Goal: Task Accomplishment & Management: Use online tool/utility

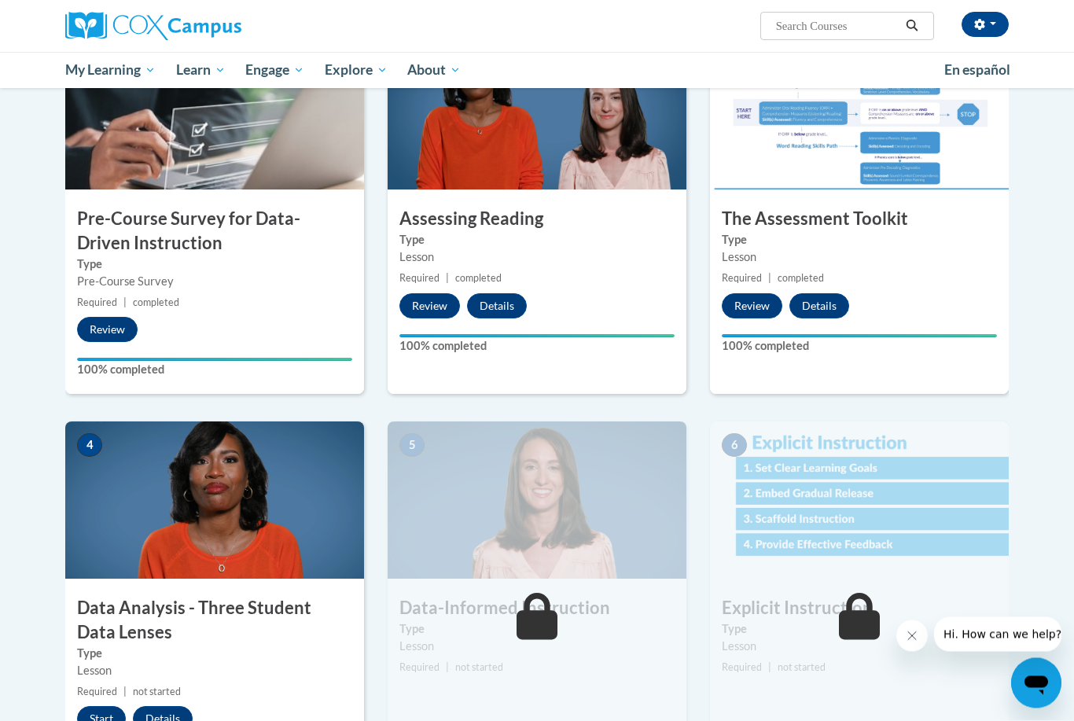
scroll to position [378, 0]
click at [96, 706] on button "Start" at bounding box center [101, 718] width 49 height 25
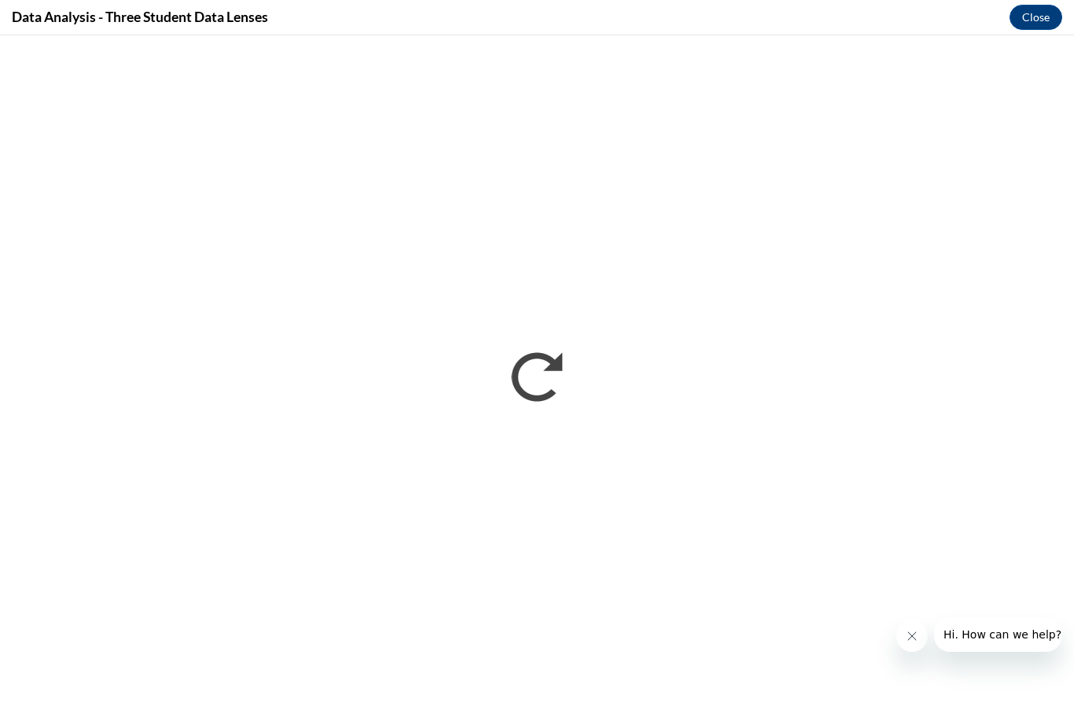
scroll to position [377, 0]
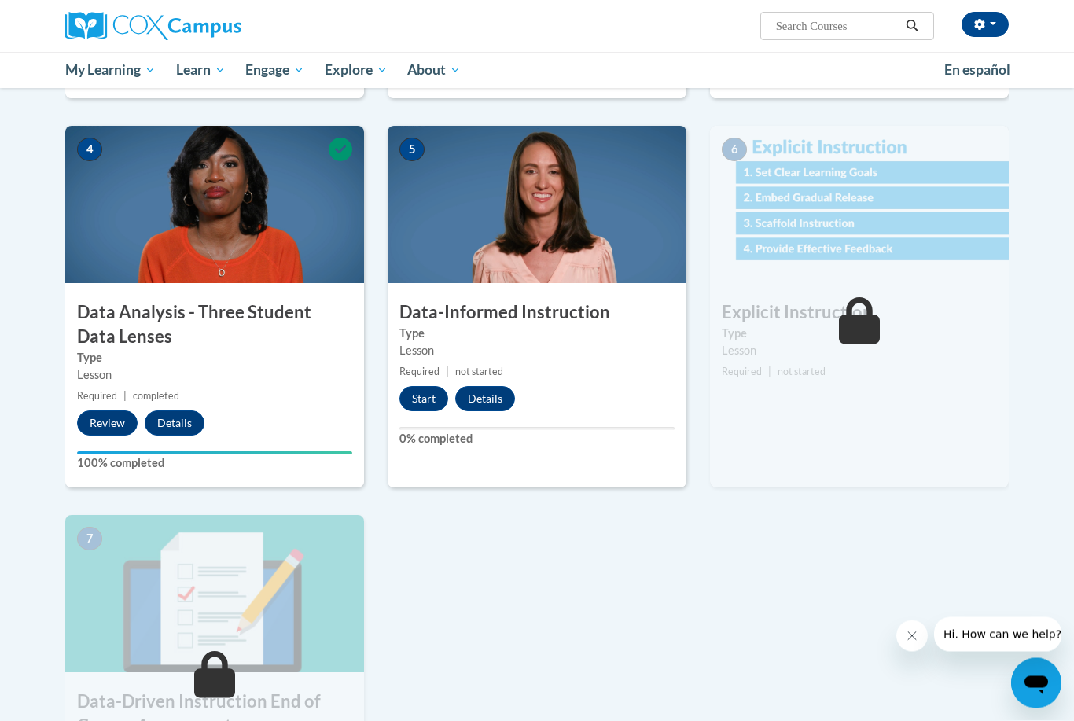
scroll to position [674, 0]
click at [425, 394] on button "Start" at bounding box center [423, 398] width 49 height 25
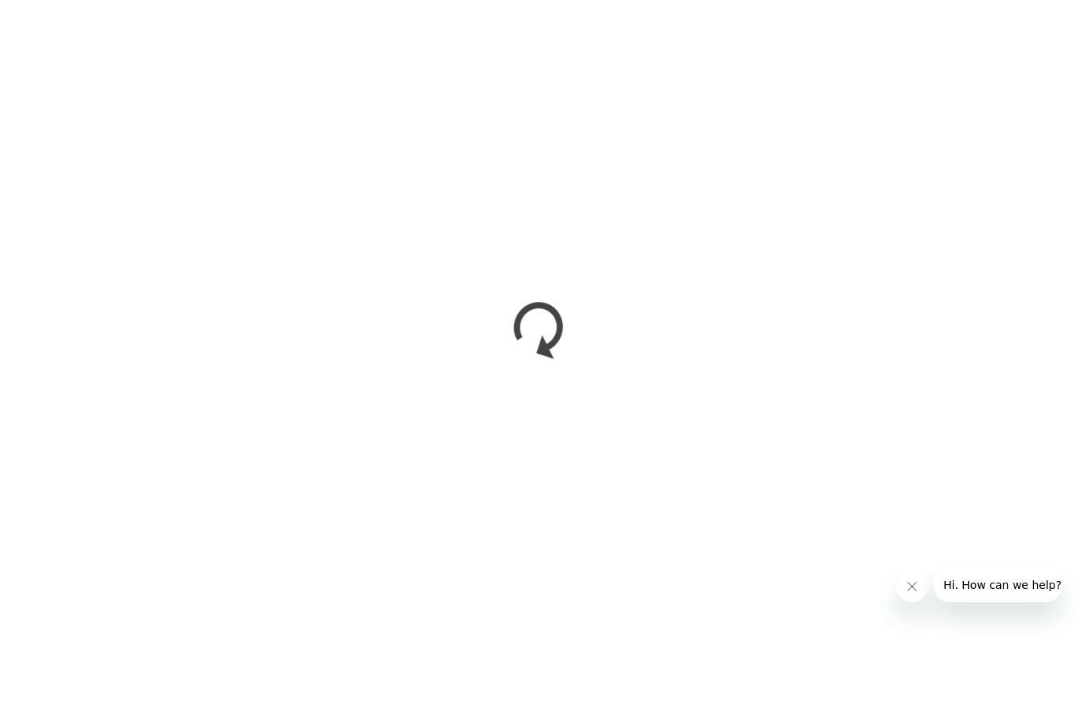
scroll to position [724, 0]
